Goal: Use online tool/utility: Utilize a website feature to perform a specific function

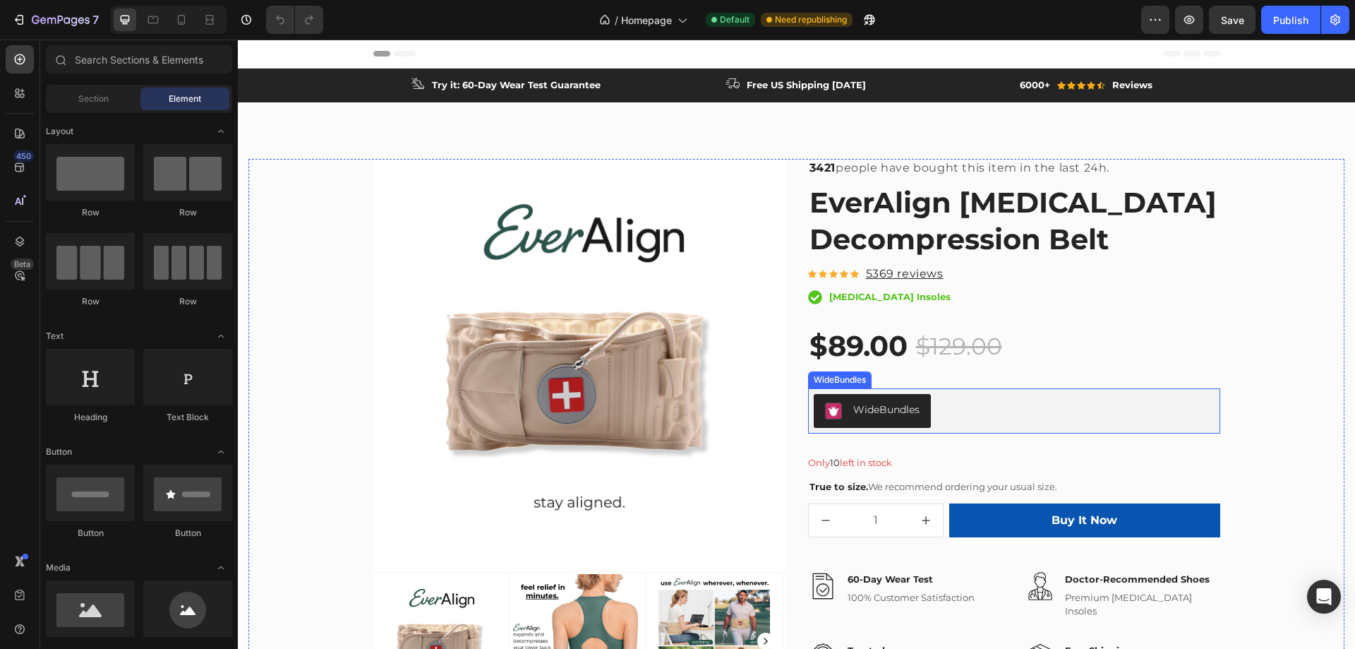
click at [890, 410] on div "WideBundles" at bounding box center [887, 409] width 66 height 15
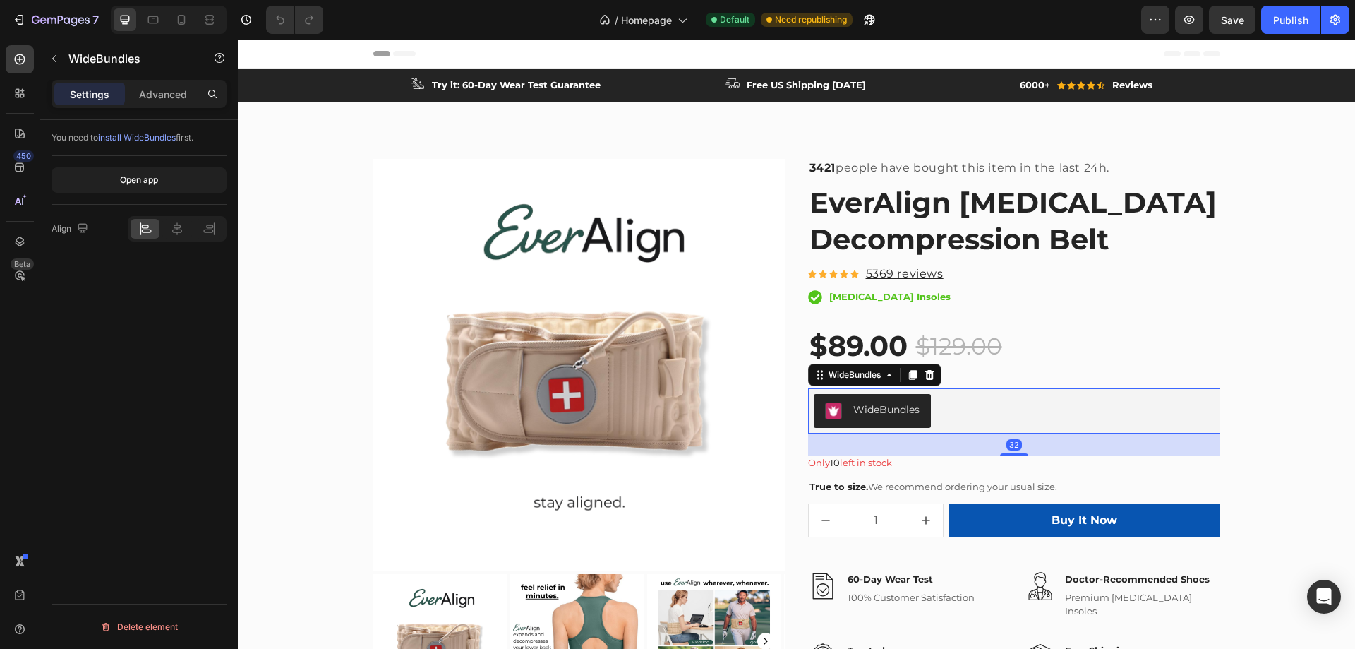
click at [890, 410] on div "WideBundles" at bounding box center [887, 409] width 66 height 15
click at [163, 176] on button "Open app" at bounding box center [139, 179] width 175 height 25
click at [28, 20] on div "7" at bounding box center [55, 19] width 87 height 17
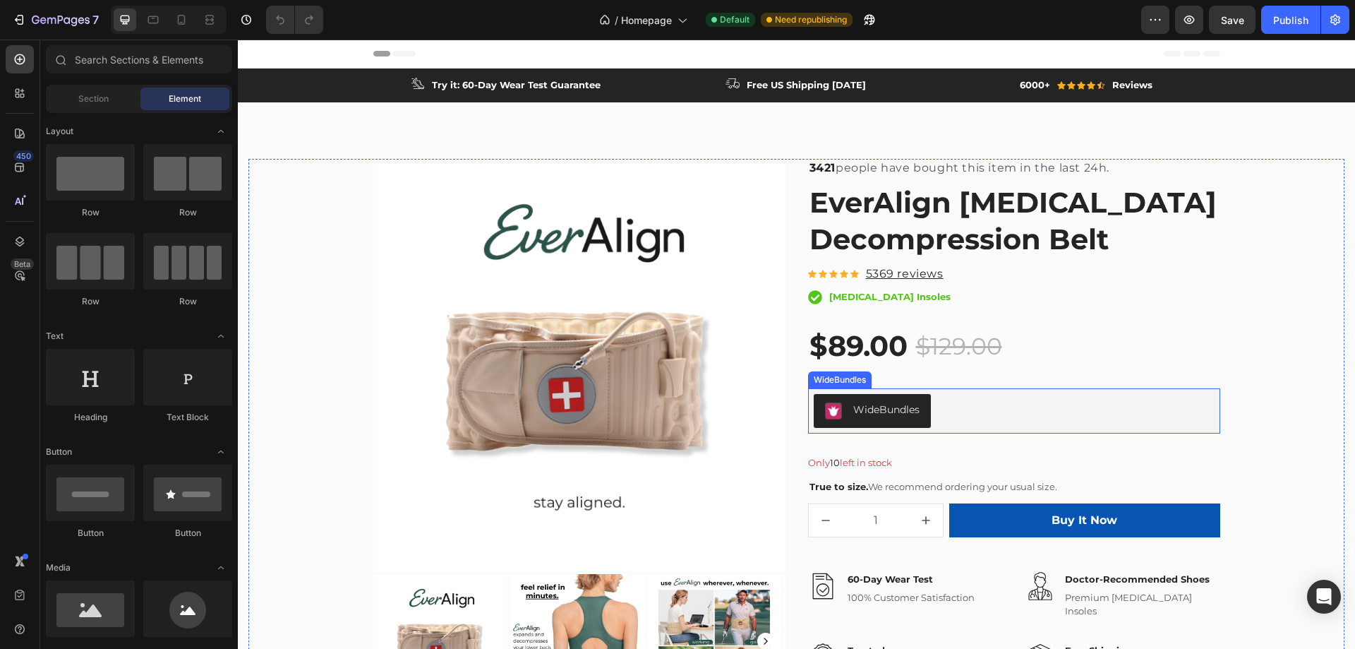
click at [867, 412] on div "WideBundles" at bounding box center [887, 409] width 66 height 15
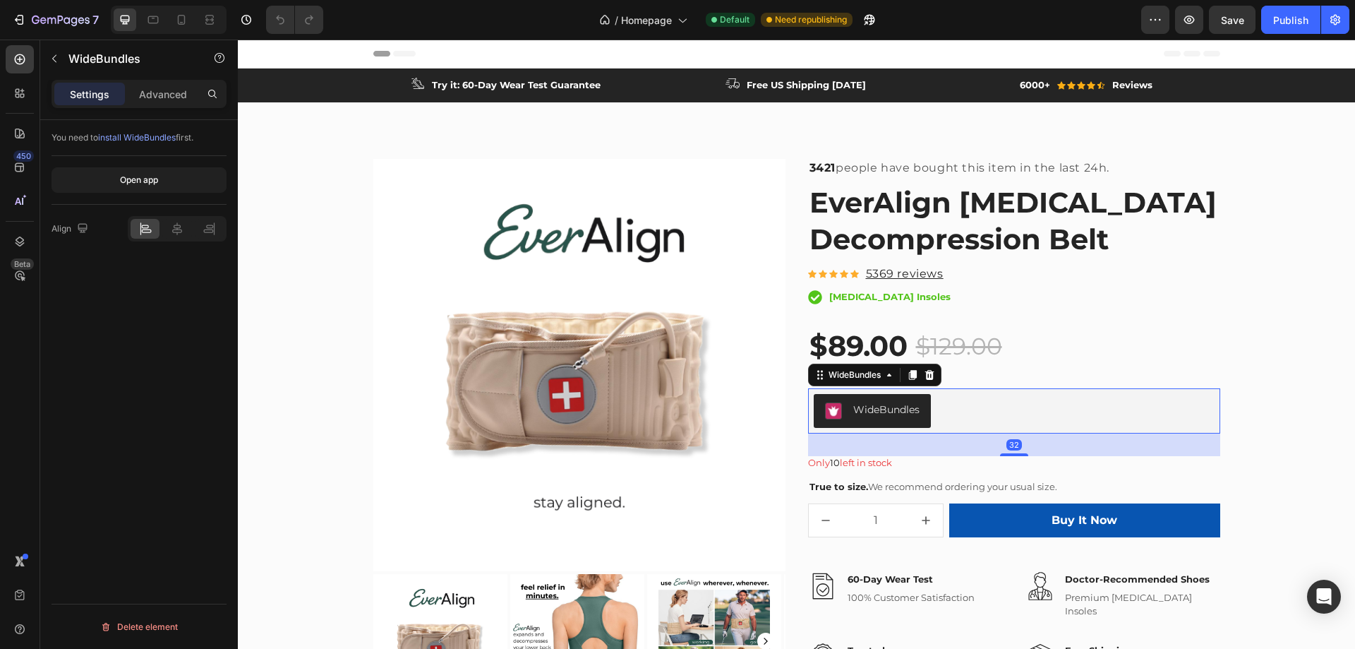
click at [867, 412] on div "WideBundles" at bounding box center [887, 409] width 66 height 15
click at [139, 136] on span "install WideBundles" at bounding box center [137, 137] width 78 height 11
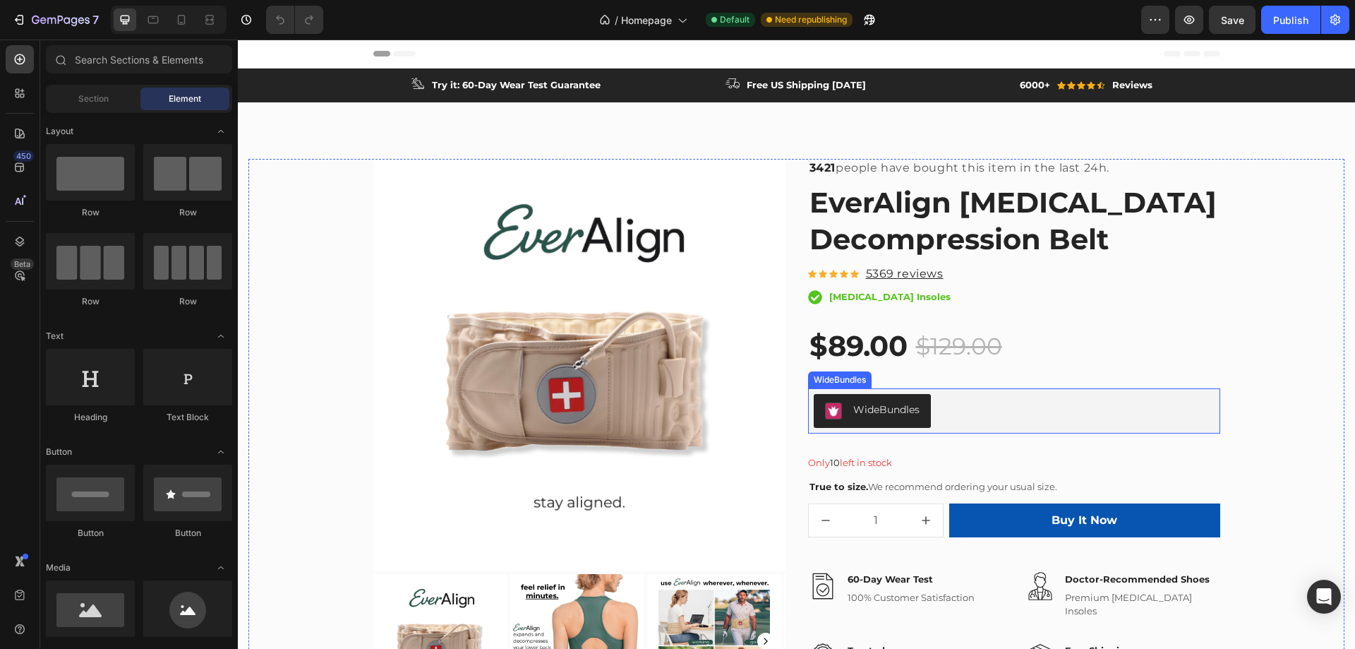
click at [863, 412] on div "WideBundles" at bounding box center [887, 409] width 66 height 15
click at [1303, 13] on div "Publish" at bounding box center [1291, 20] width 35 height 15
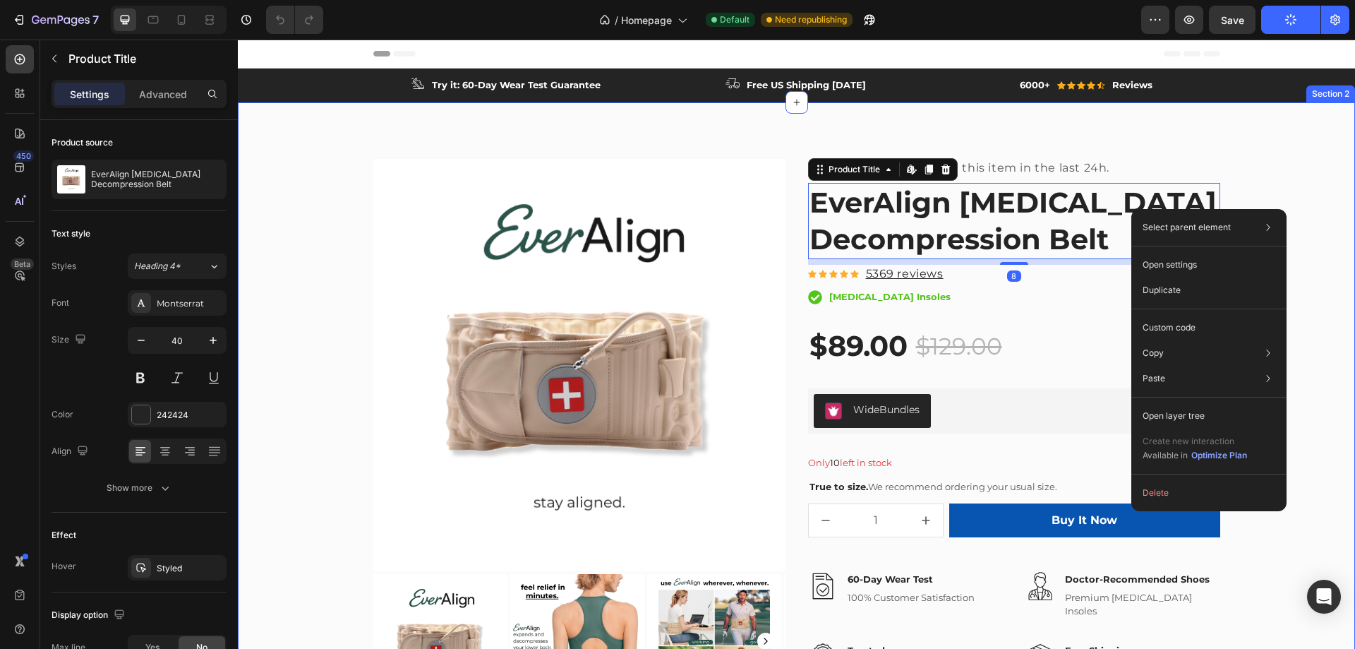
click at [1292, 159] on div "Product Images & Gallery 3421 people have bought this item in the last 24h. Tex…" at bounding box center [797, 445] width 1096 height 572
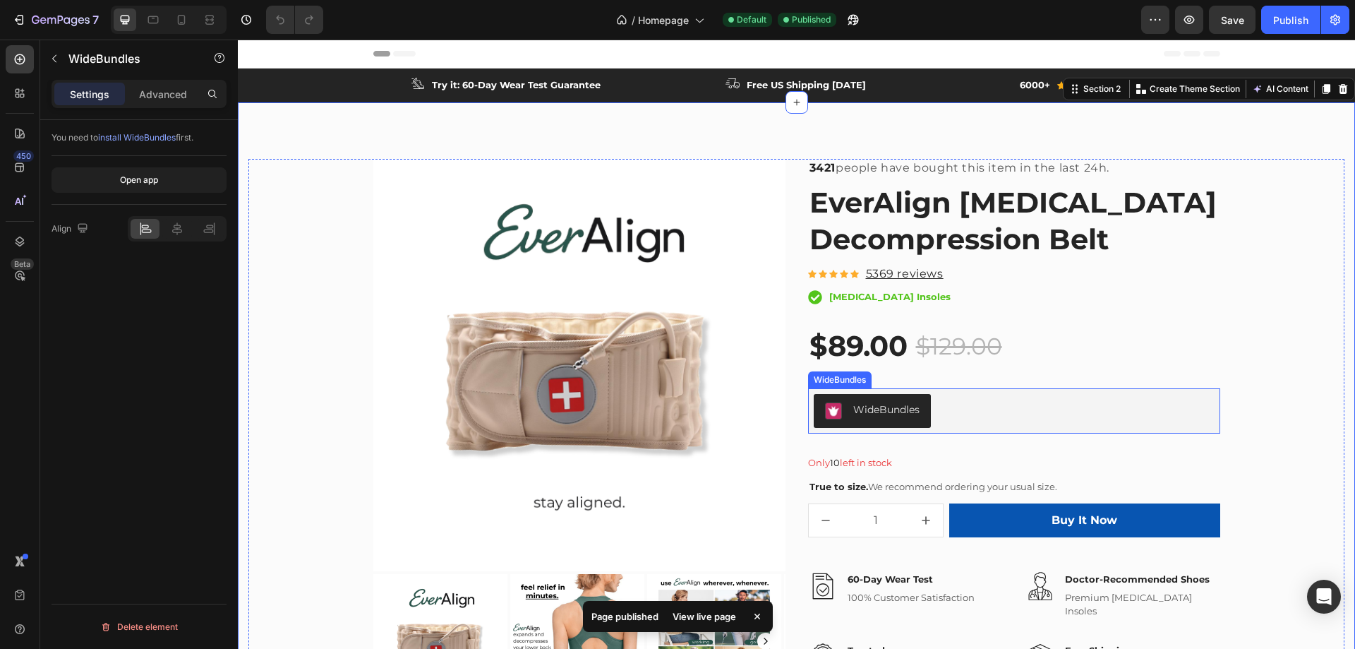
click at [844, 401] on button "WideBundles" at bounding box center [872, 411] width 117 height 34
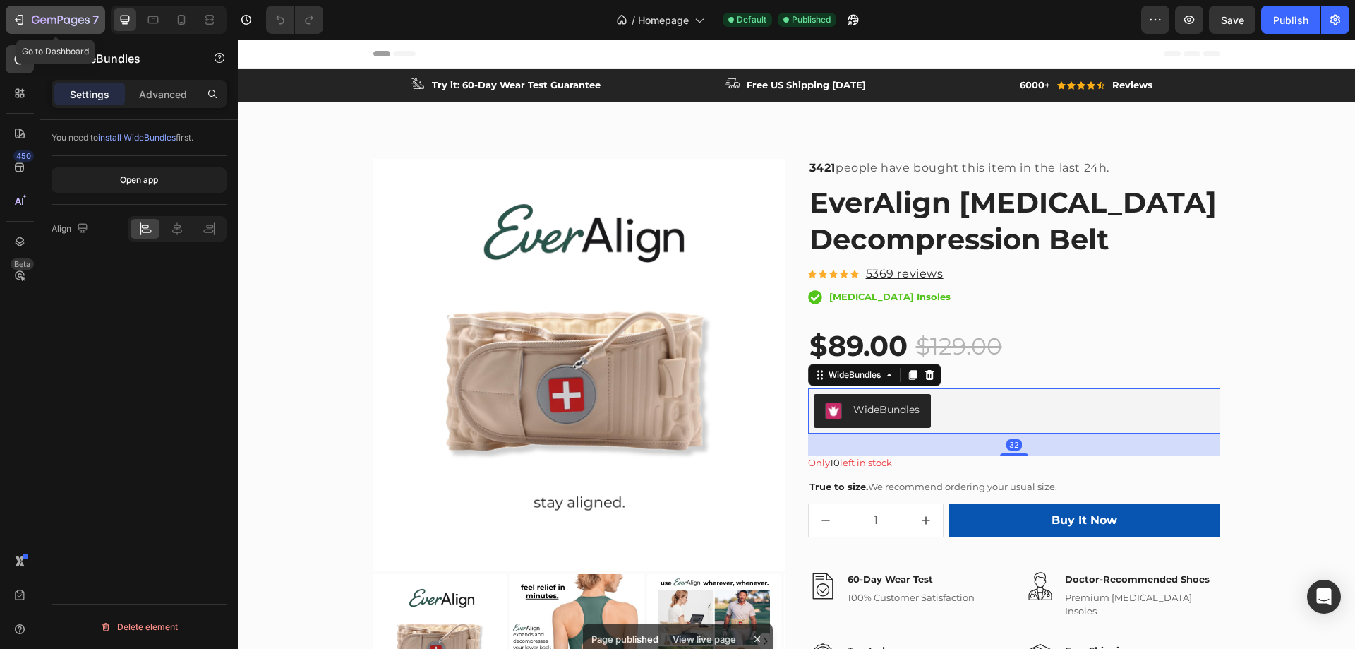
click at [16, 11] on button "7" at bounding box center [56, 20] width 100 height 28
